Goal: Information Seeking & Learning: Learn about a topic

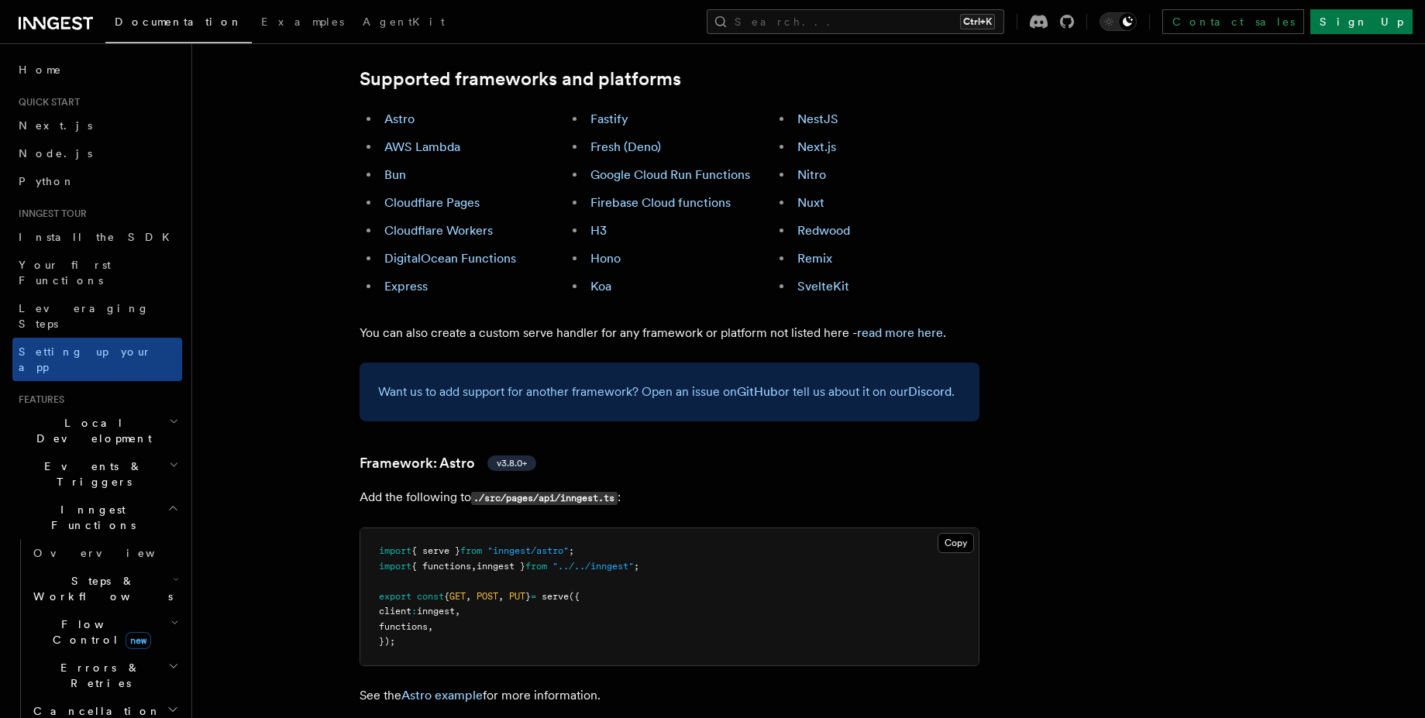
scroll to position [837, 0]
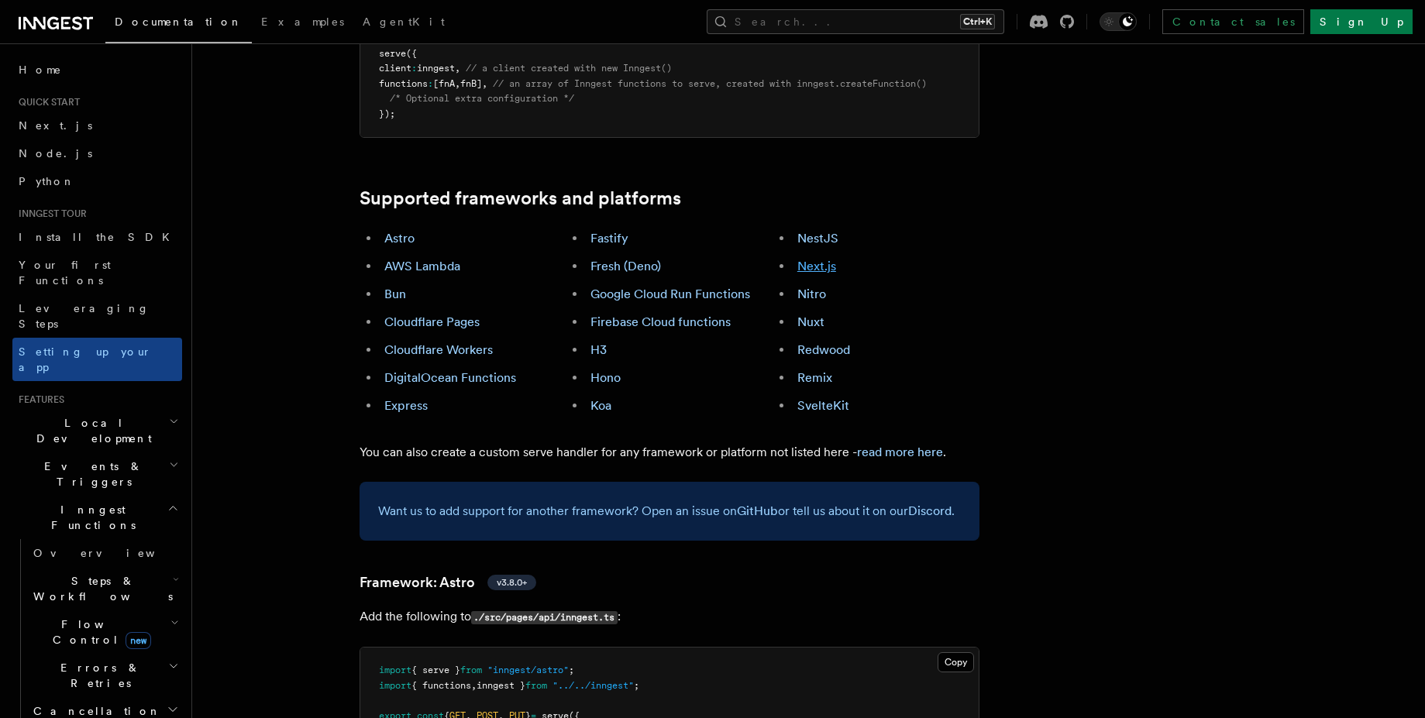
click at [812, 259] on link "Next.js" at bounding box center [817, 266] width 39 height 15
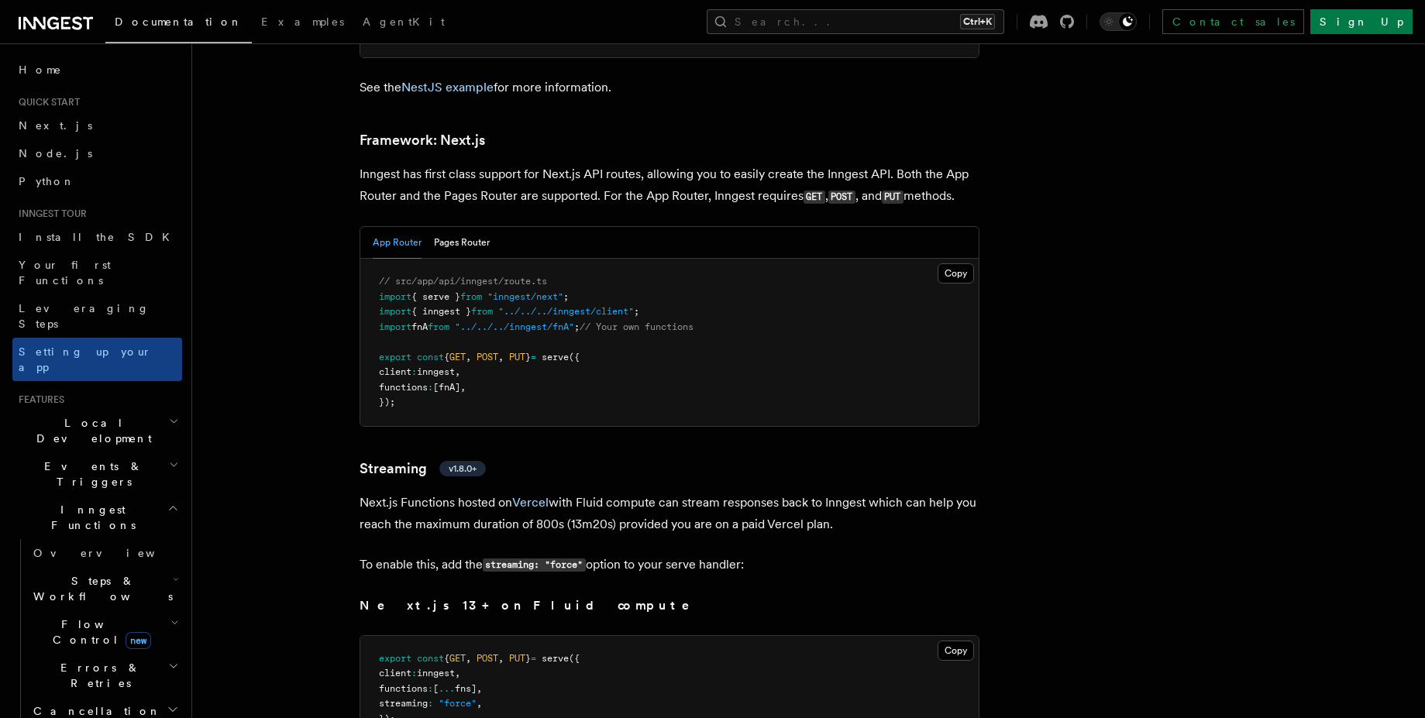
scroll to position [9484, 0]
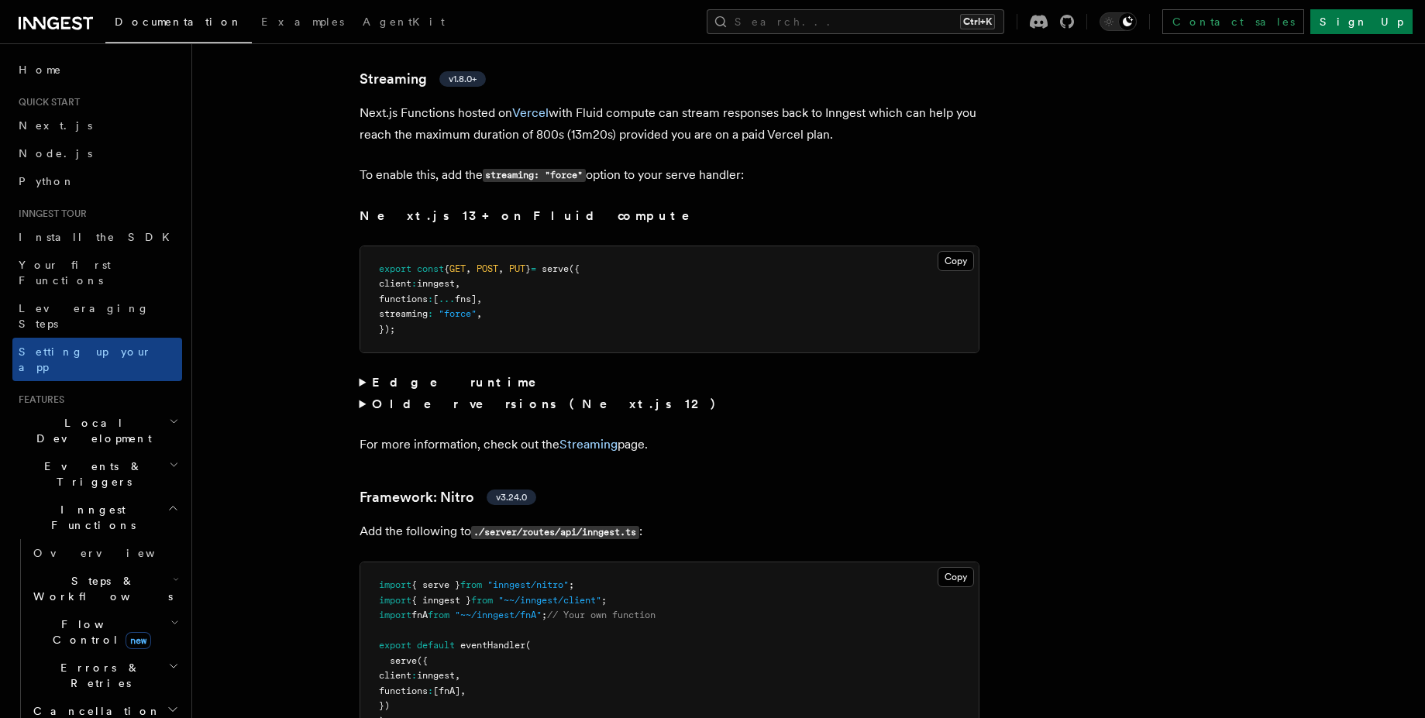
scroll to position [9903, 0]
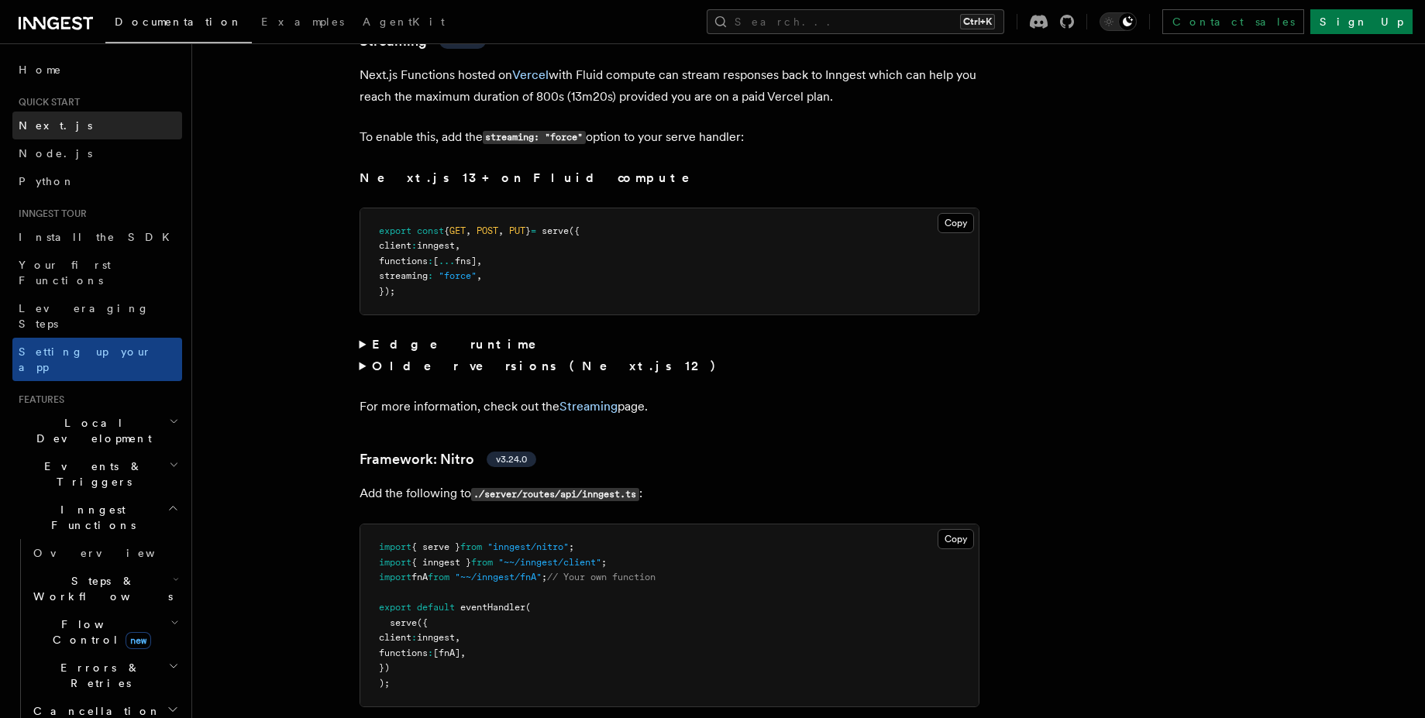
click at [103, 127] on link "Next.js" at bounding box center [97, 126] width 170 height 28
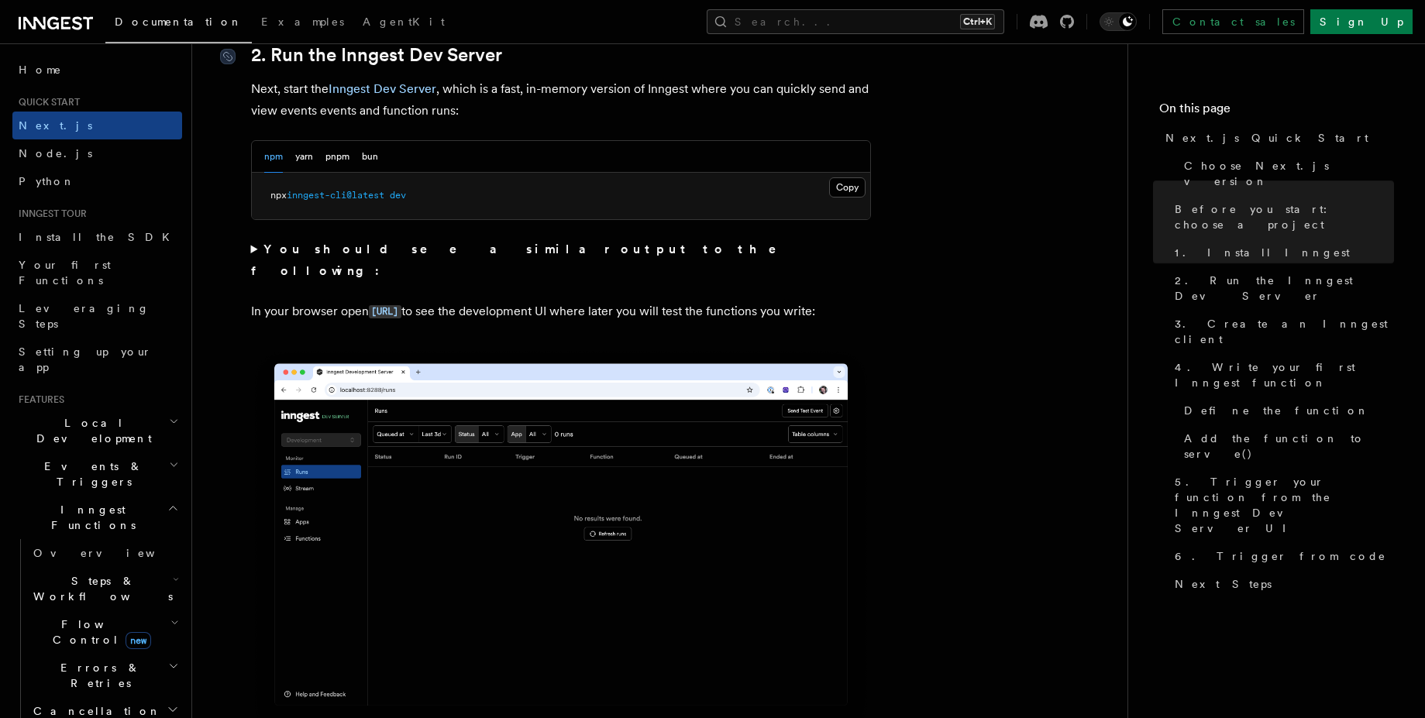
scroll to position [1116, 0]
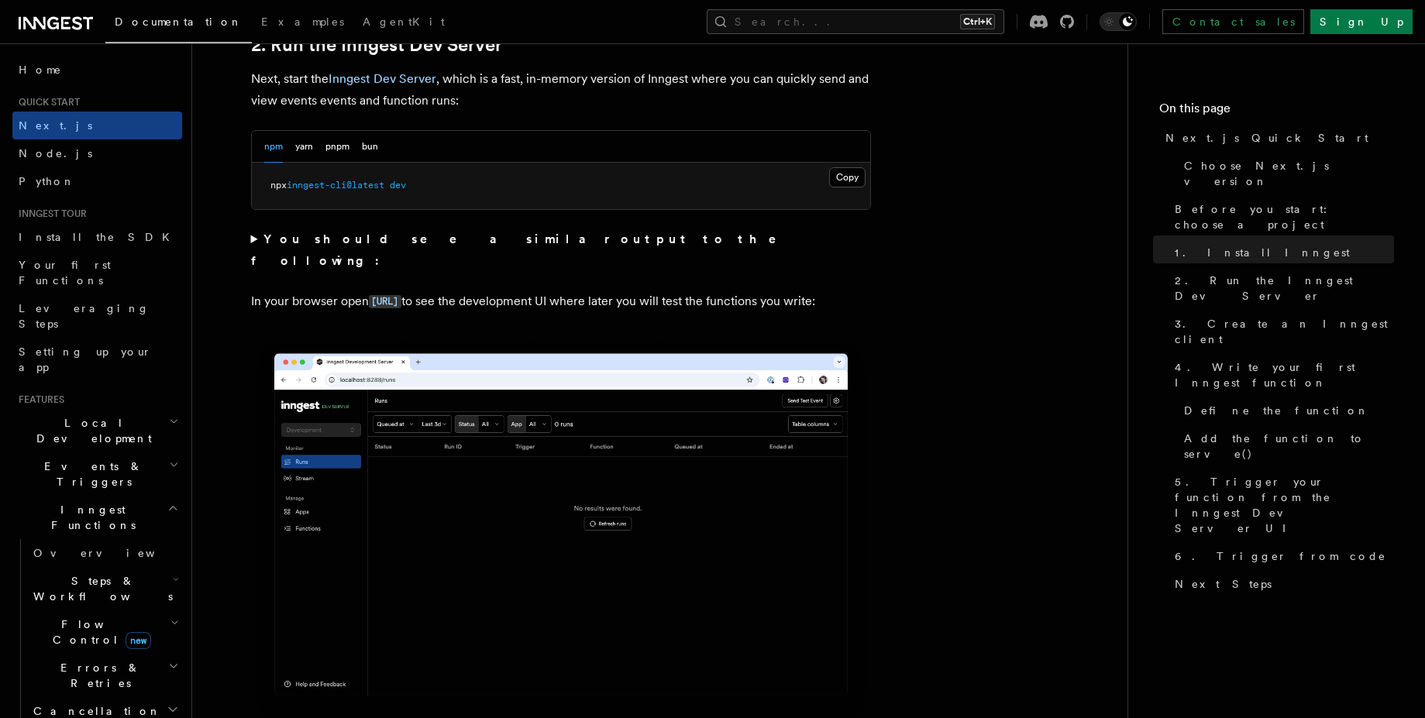
click at [308, 249] on summary "You should see a similar output to the following:" at bounding box center [561, 250] width 620 height 43
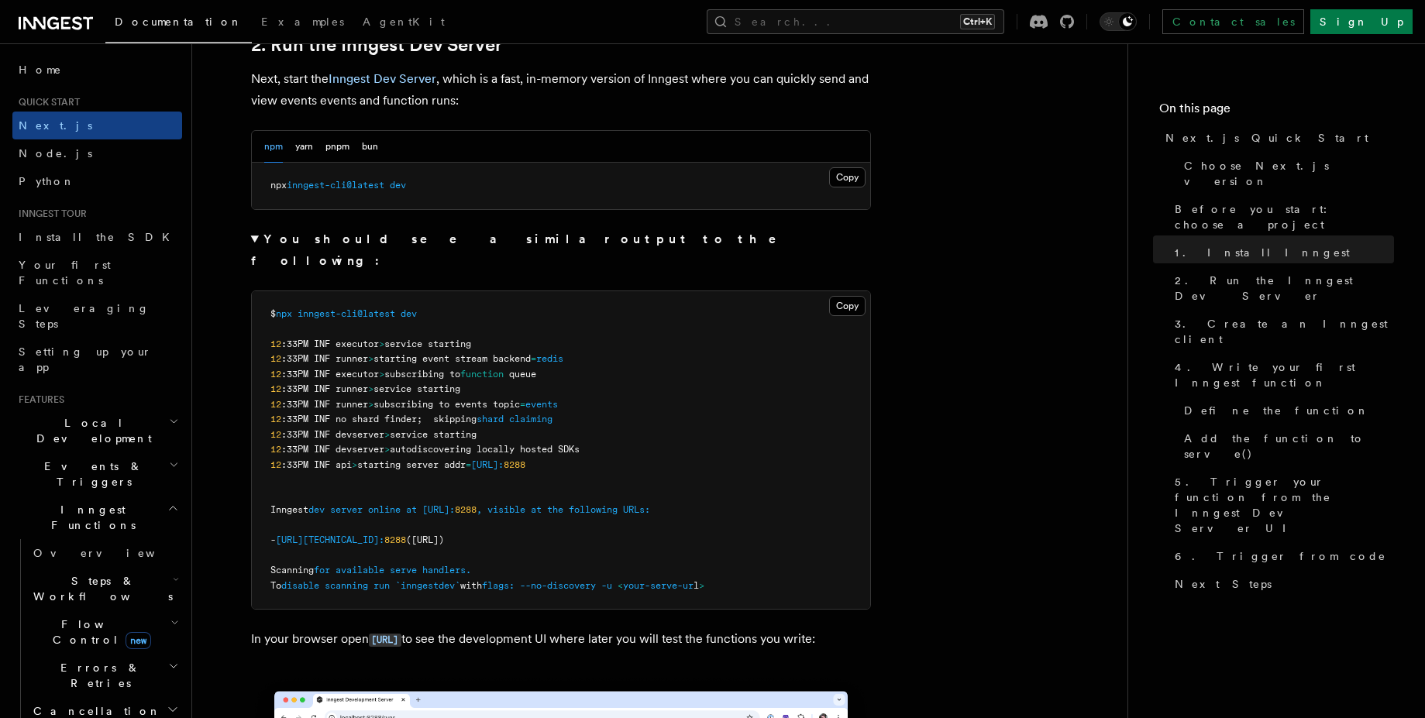
click at [310, 246] on strong "You should see a similar output to the following:" at bounding box center [525, 250] width 548 height 36
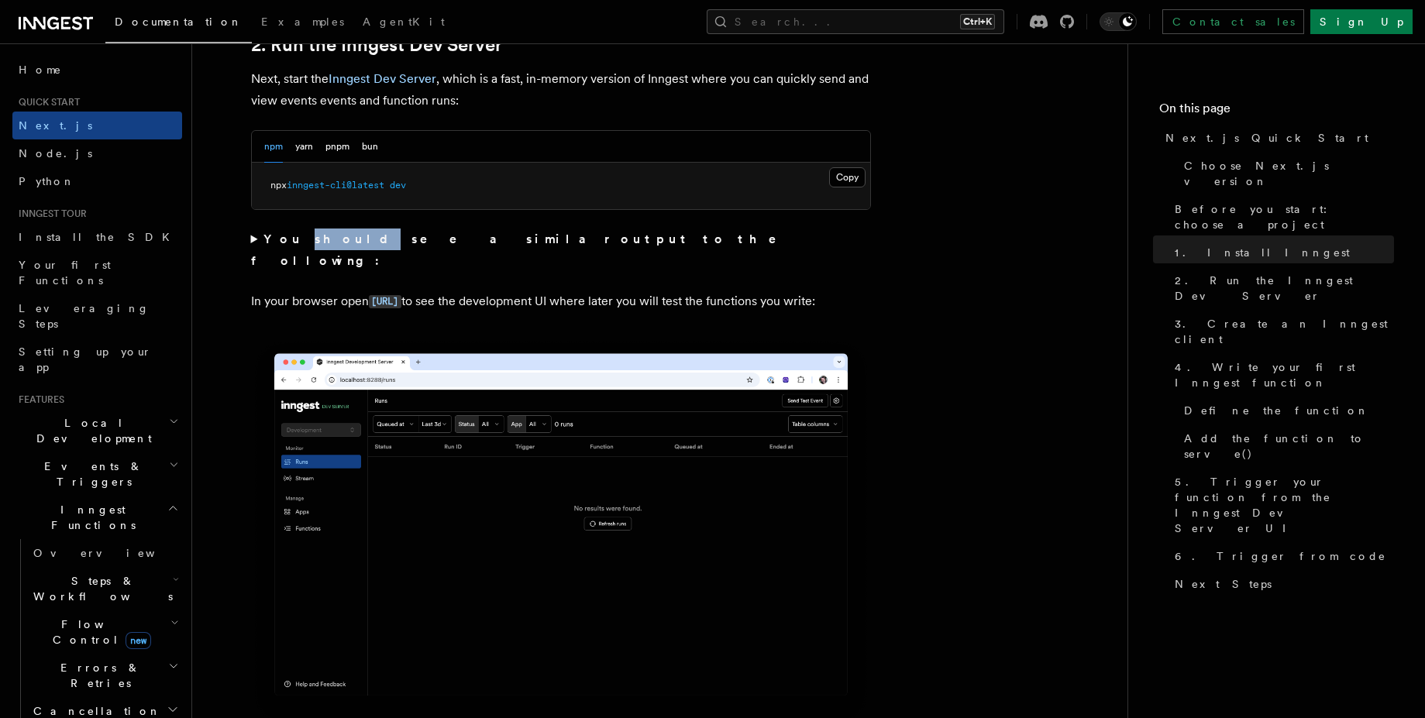
click at [310, 246] on strong "You should see a similar output to the following:" at bounding box center [525, 250] width 548 height 36
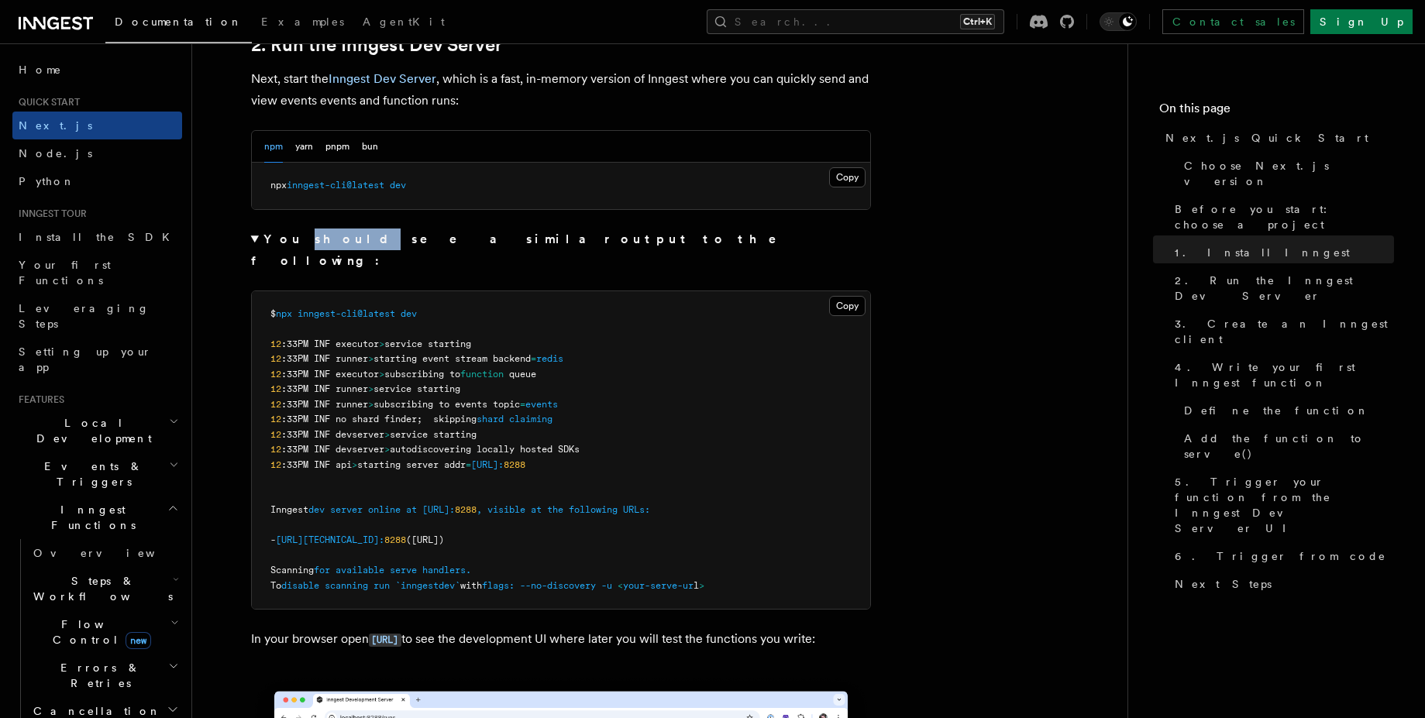
click at [312, 246] on strong "You should see a similar output to the following:" at bounding box center [525, 250] width 548 height 36
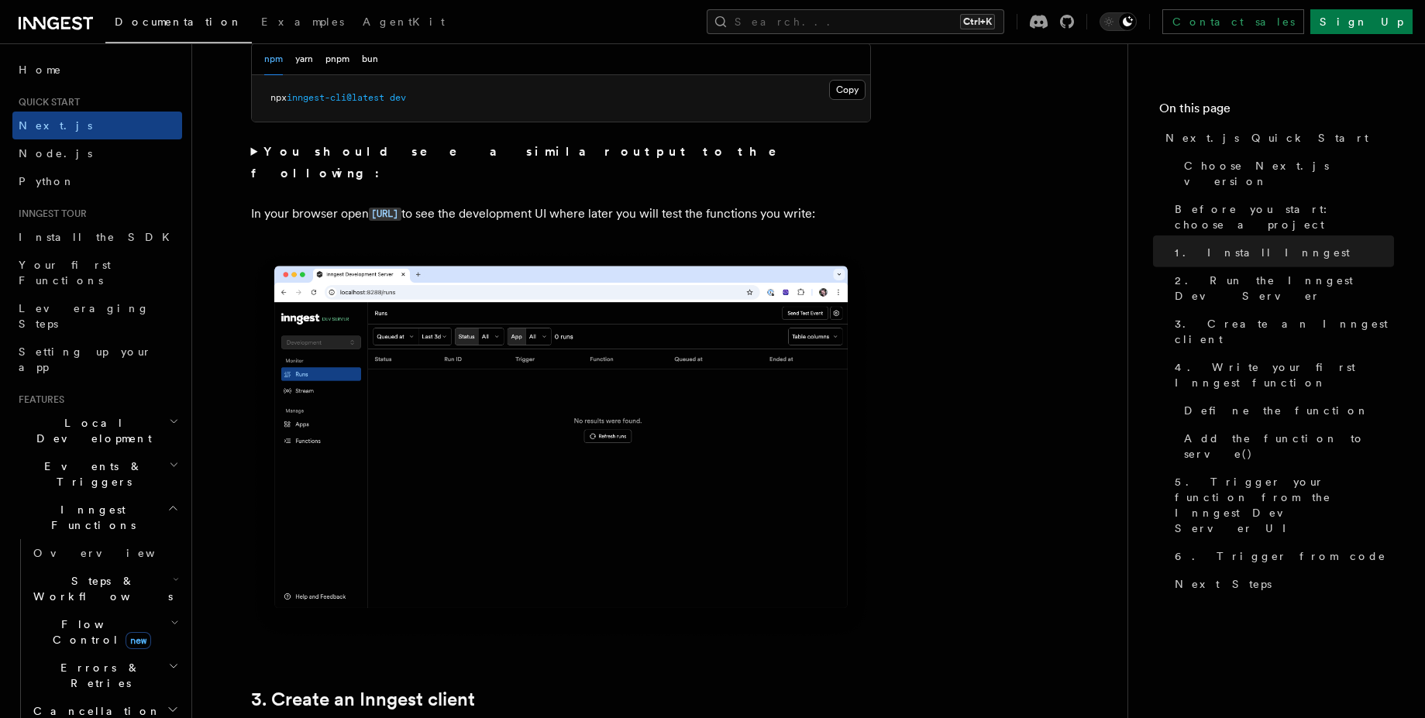
scroll to position [1256, 0]
